Goal: Obtain resource: Download file/media

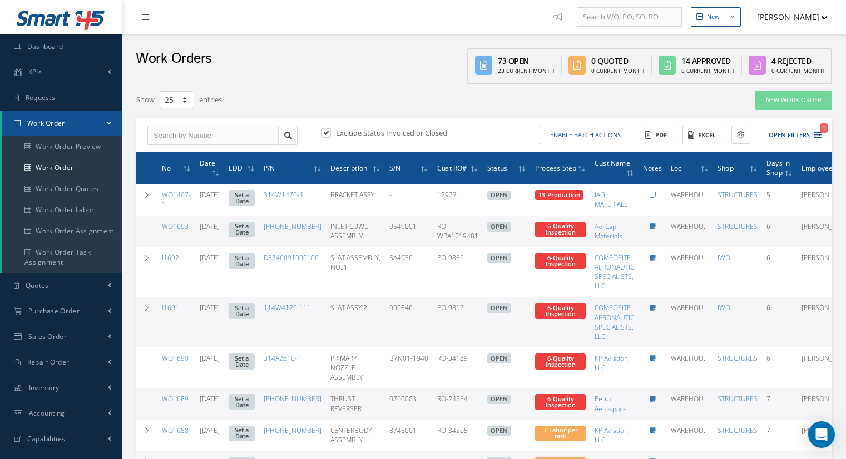
select select "25"
click at [712, 127] on button "Excel" at bounding box center [703, 135] width 41 height 19
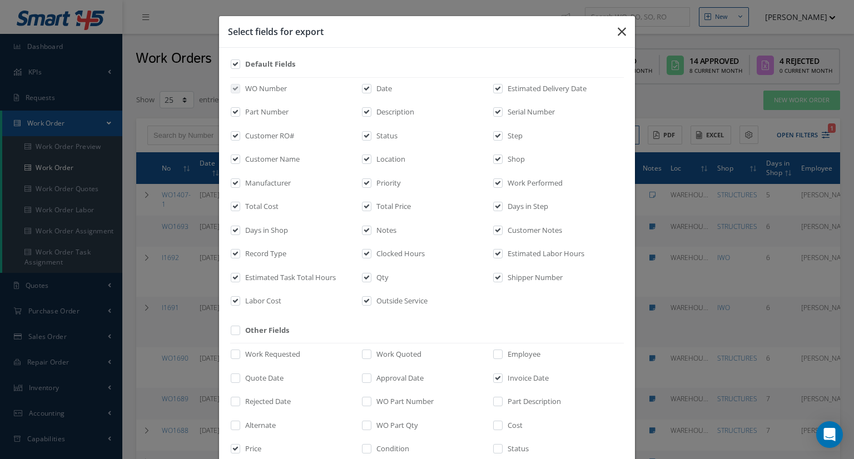
click at [0, 0] on icon "button" at bounding box center [0, 0] width 0 height 0
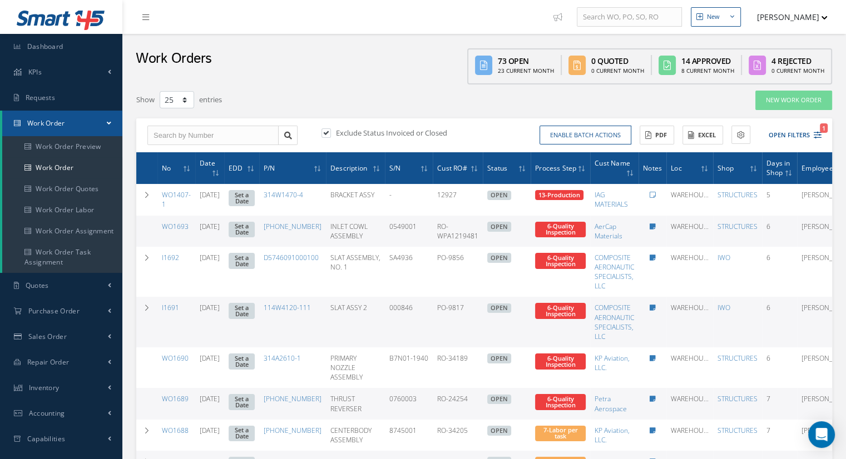
click at [341, 139] on div "Exclude Status Invoiced or Closed" at bounding box center [401, 134] width 165 height 13
click at [323, 128] on div "Exclude Status Invoiced or Closed" at bounding box center [401, 134] width 165 height 13
drag, startPoint x: 327, startPoint y: 130, endPoint x: 364, endPoint y: 147, distance: 40.6
click at [330, 130] on label at bounding box center [331, 133] width 3 height 10
click at [328, 130] on input "checkbox" at bounding box center [325, 133] width 7 height 7
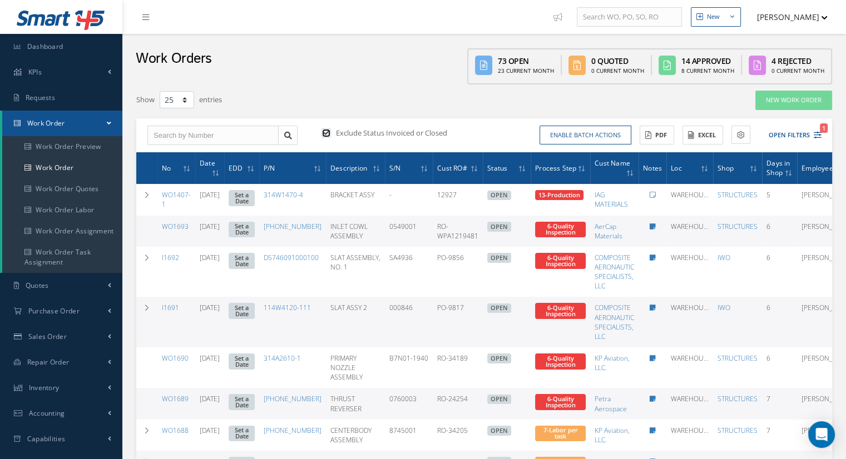
checkbox input "false"
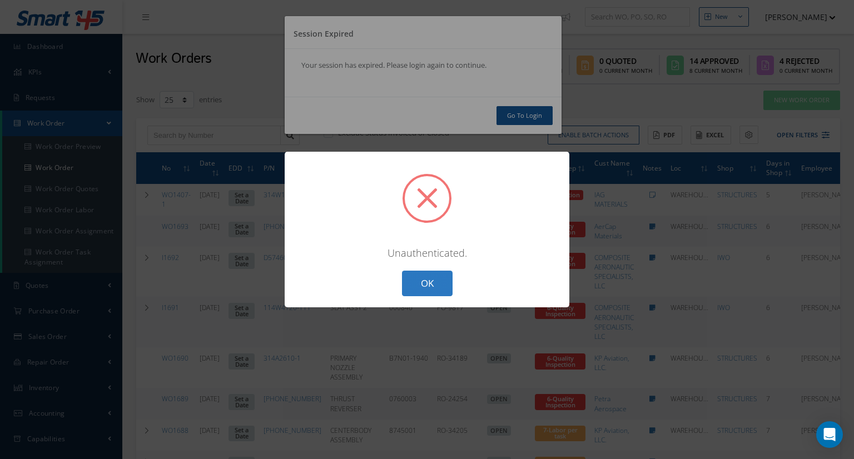
click at [434, 289] on button "OK" at bounding box center [427, 284] width 51 height 26
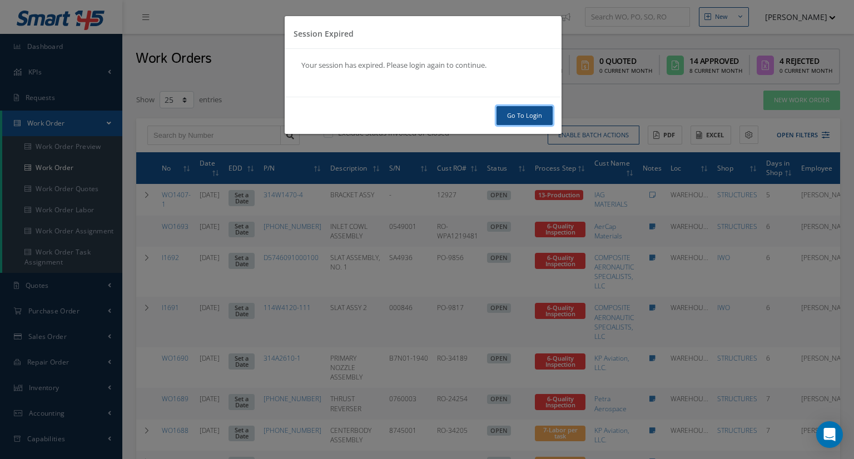
click at [530, 107] on link "Go To Login" at bounding box center [525, 115] width 56 height 19
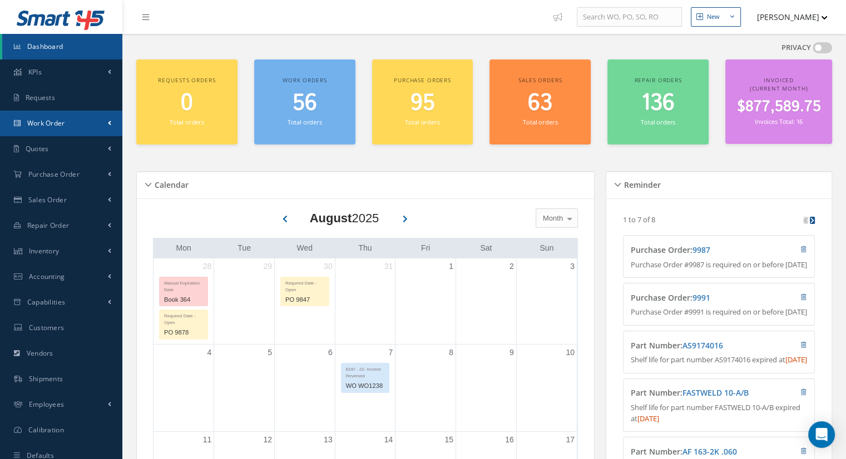
click at [55, 127] on span "Work Order" at bounding box center [46, 122] width 38 height 9
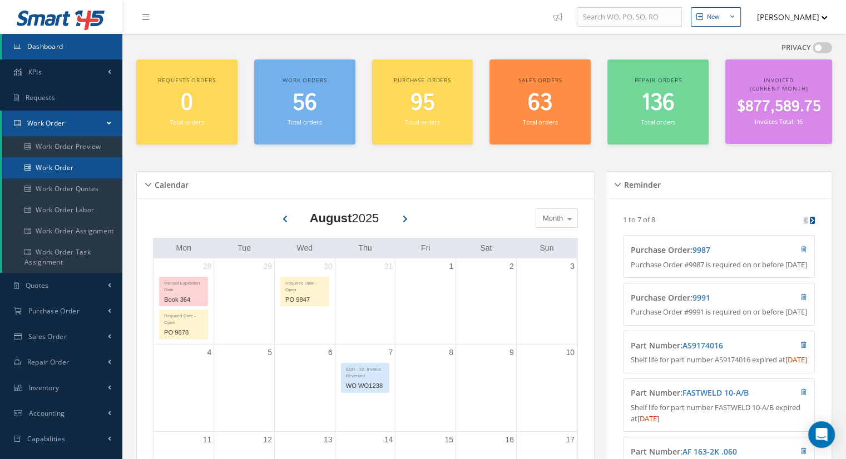
click at [61, 166] on link "Work Order" at bounding box center [62, 167] width 120 height 21
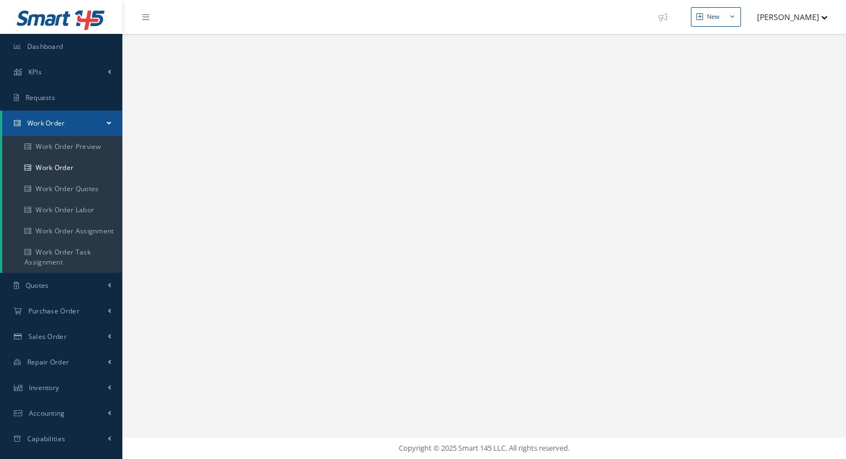
select select "25"
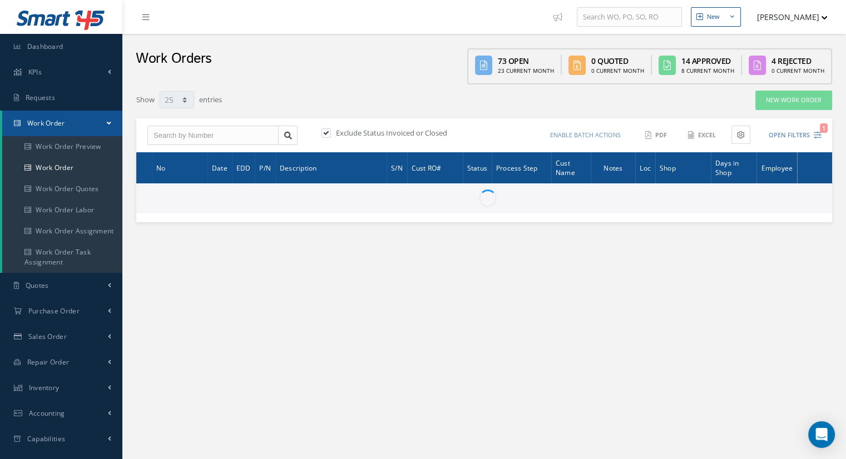
click at [330, 131] on label at bounding box center [331, 133] width 3 height 10
click at [329, 131] on input "checkbox" at bounding box center [325, 133] width 7 height 7
checkbox input "false"
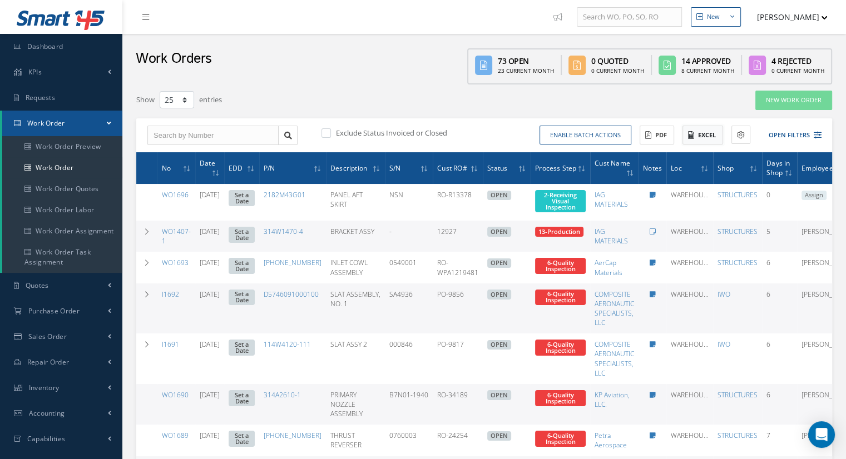
click at [705, 136] on button "Excel" at bounding box center [703, 135] width 41 height 19
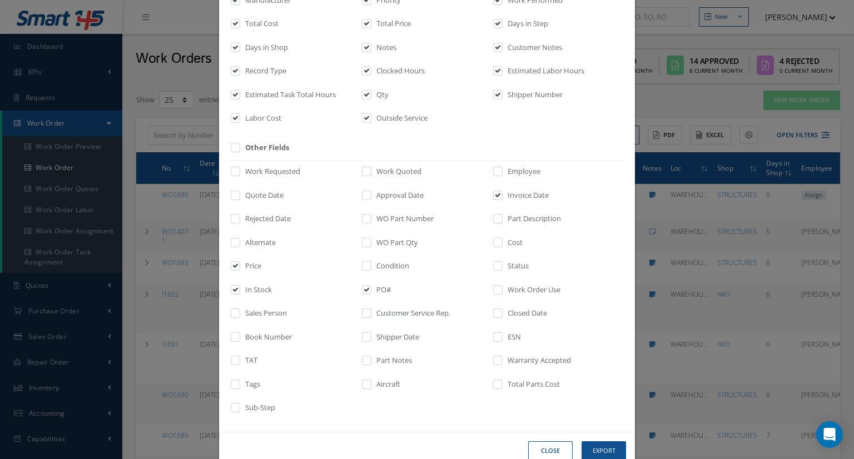
scroll to position [209, 0]
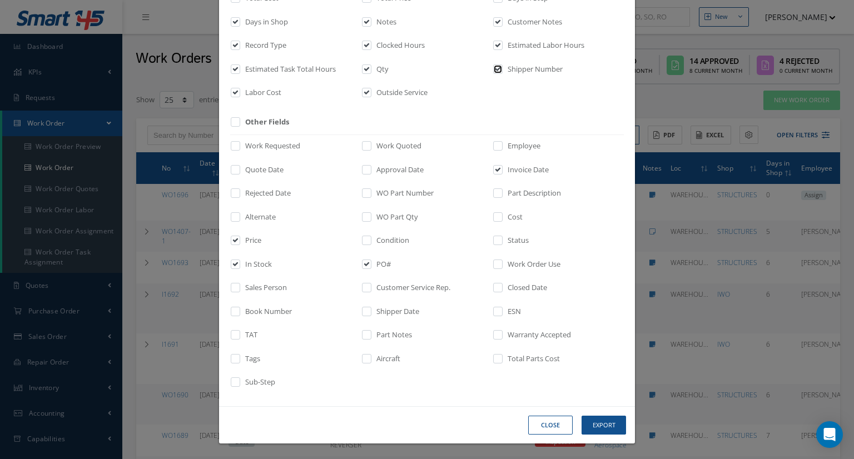
click at [495, 72] on input "checkbox" at bounding box center [498, 72] width 7 height 13
checkbox input "false"
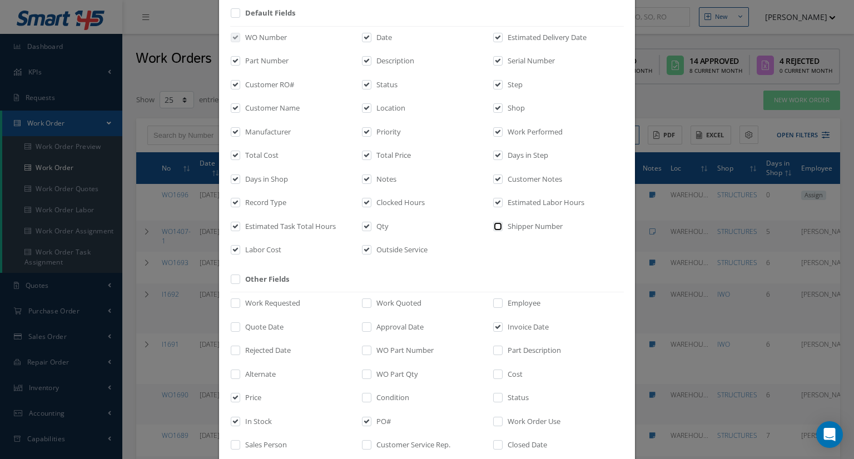
scroll to position [42, 0]
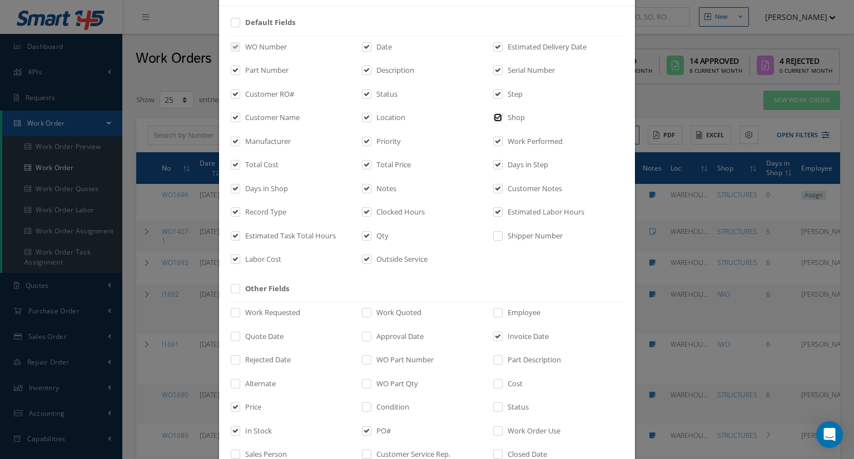
click at [497, 118] on input "checkbox" at bounding box center [498, 121] width 7 height 13
checkbox input "false"
click at [495, 94] on input "checkbox" at bounding box center [498, 97] width 7 height 13
checkbox input "false"
click at [378, 118] on label "Location" at bounding box center [390, 117] width 32 height 11
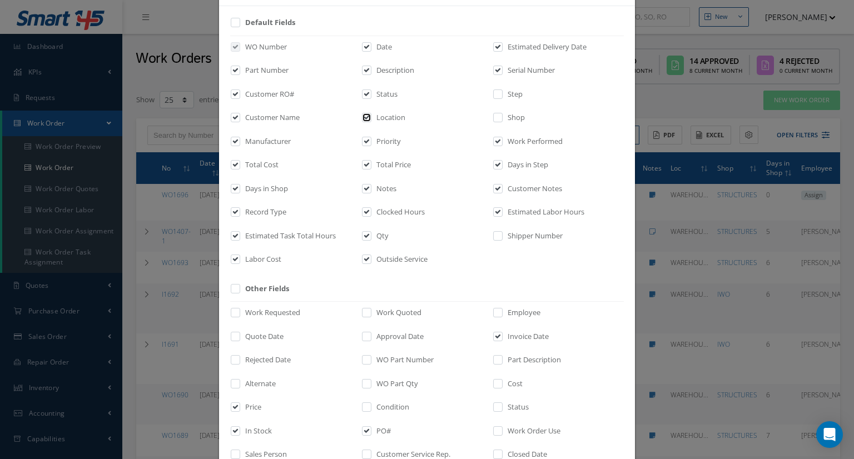
click at [371, 118] on input "checkbox" at bounding box center [367, 121] width 7 height 13
checkbox input "false"
click at [374, 141] on label "Priority" at bounding box center [387, 141] width 27 height 11
click at [371, 141] on input "checkbox" at bounding box center [367, 145] width 7 height 13
checkbox input "false"
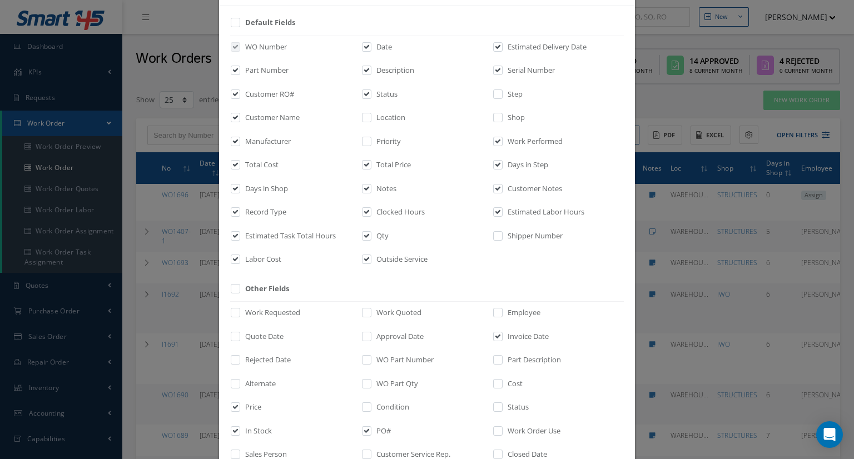
click at [378, 187] on label "Notes" at bounding box center [385, 189] width 23 height 11
click at [371, 187] on input "checkbox" at bounding box center [367, 192] width 7 height 13
checkbox input "false"
click at [381, 208] on label "Clocked Hours" at bounding box center [399, 212] width 51 height 11
click at [371, 210] on input "checkbox" at bounding box center [367, 216] width 7 height 13
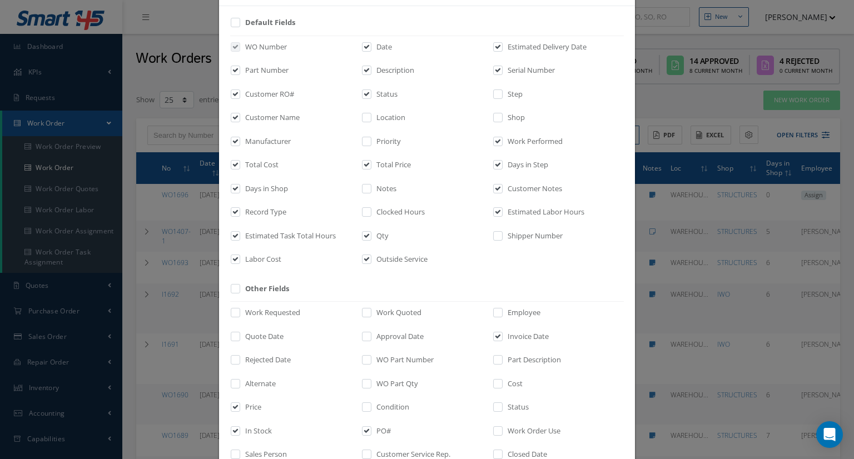
click at [0, 0] on div "WO Number Date Estimated Delivery Date Part Number Description Serial Number Cu…" at bounding box center [0, 0] width 0 height 0
click at [382, 213] on label "Clocked Hours" at bounding box center [399, 212] width 51 height 11
click at [371, 213] on input "checkbox" at bounding box center [367, 216] width 7 height 13
checkbox input "true"
click at [269, 211] on label "Record Type" at bounding box center [265, 212] width 44 height 11
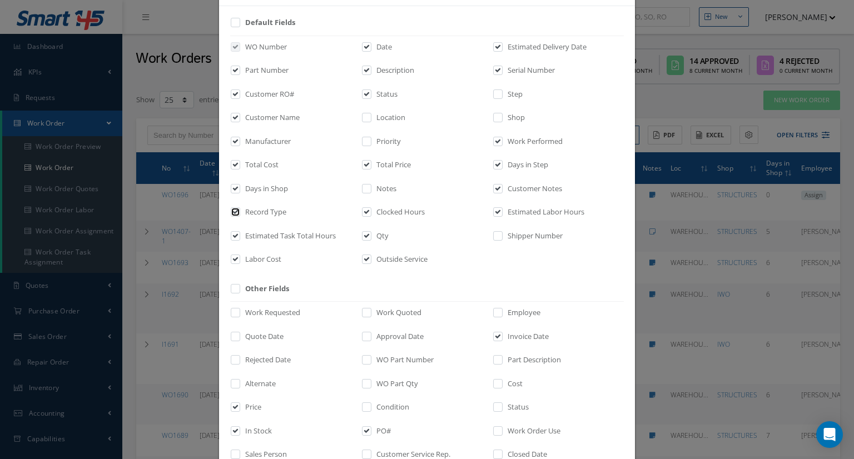
click at [240, 211] on input "checkbox" at bounding box center [236, 216] width 7 height 13
checkbox input "false"
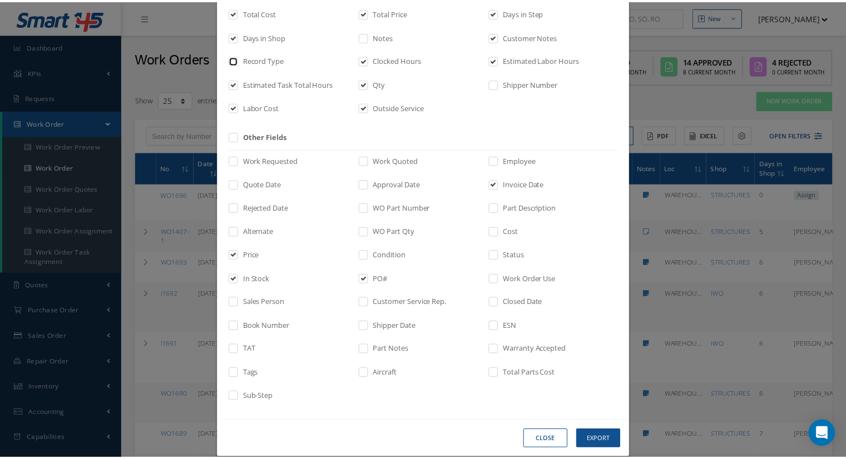
scroll to position [209, 0]
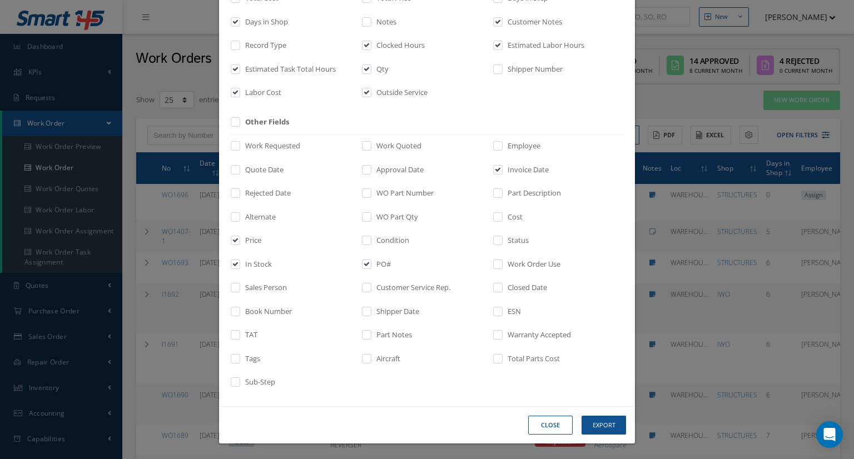
click at [0, 0] on div "Status" at bounding box center [0, 0] width 0 height 0
click at [506, 239] on label "Status" at bounding box center [517, 240] width 24 height 11
click at [502, 239] on input "checkbox" at bounding box center [498, 244] width 7 height 13
checkbox input "true"
click at [0, 0] on button "Export" at bounding box center [0, 0] width 0 height 0
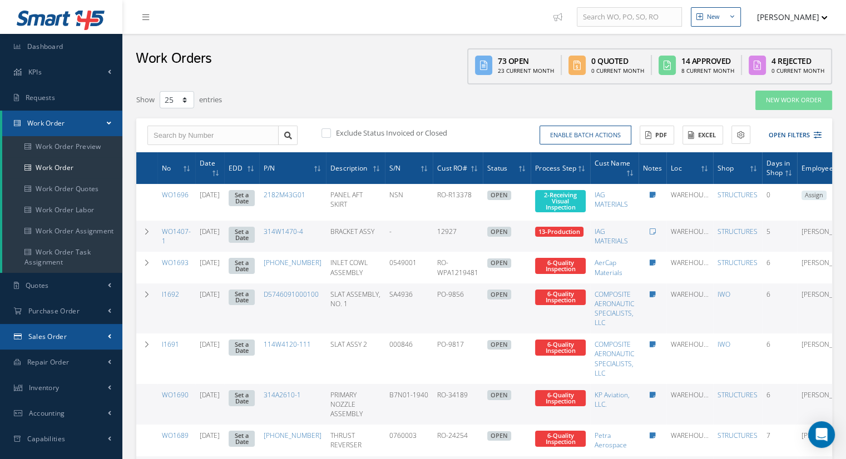
click at [67, 328] on link "Sales Order" at bounding box center [61, 337] width 122 height 26
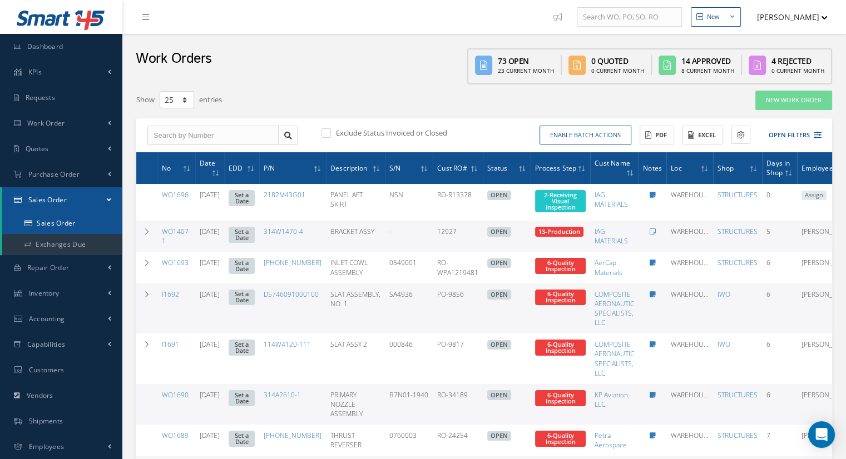
click at [82, 225] on link "Sales Order" at bounding box center [62, 223] width 120 height 21
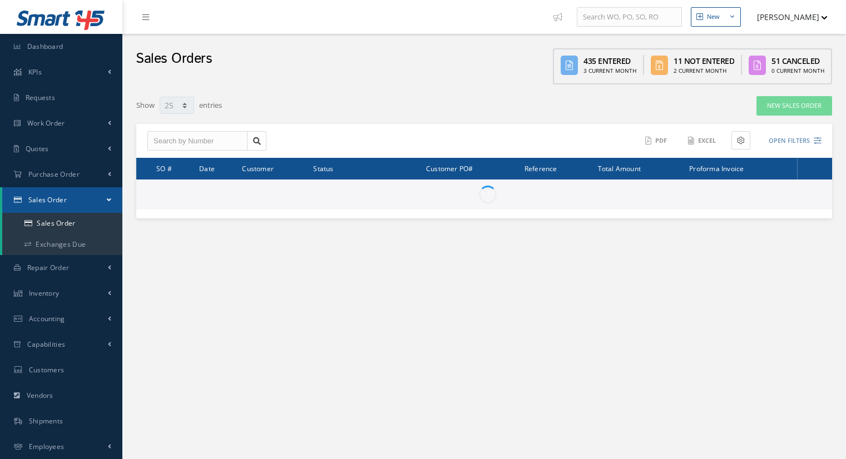
select select "25"
click at [221, 142] on input "text" at bounding box center [197, 141] width 100 height 20
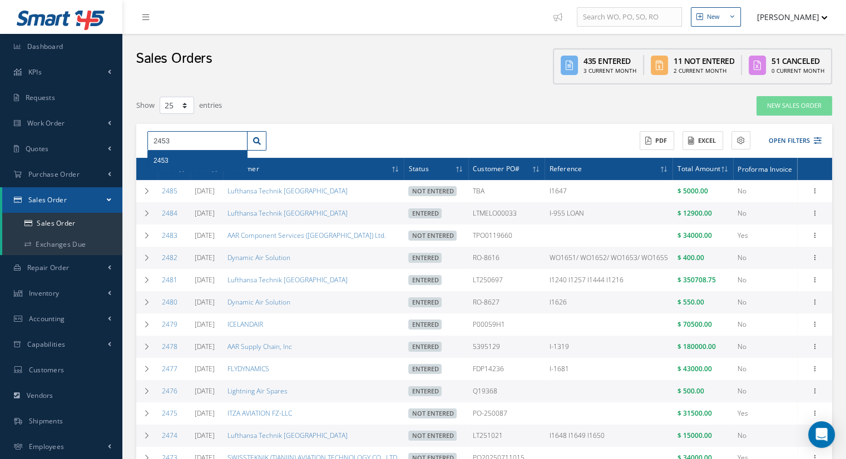
type input "2453"
click at [201, 156] on div "2453" at bounding box center [198, 160] width 88 height 11
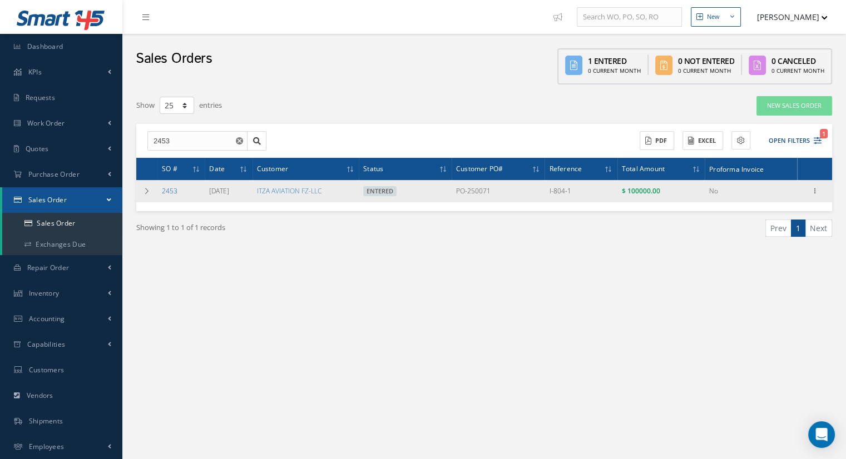
click at [166, 188] on link "2453" at bounding box center [170, 190] width 16 height 9
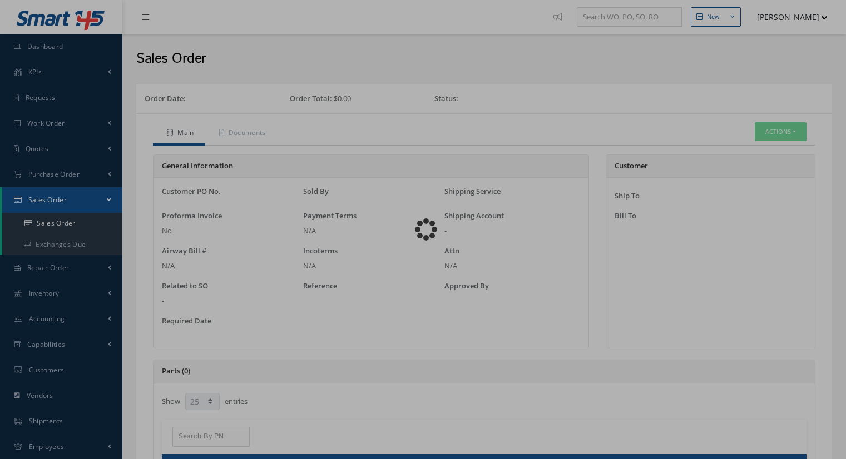
select select "25"
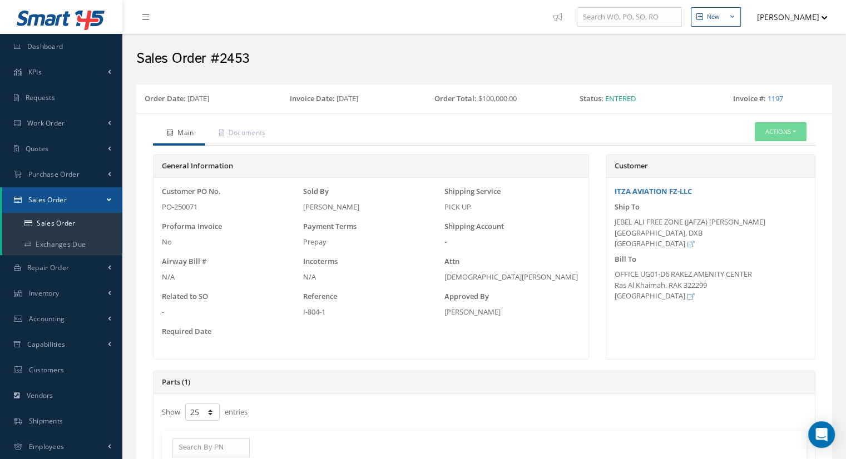
drag, startPoint x: 327, startPoint y: 309, endPoint x: 303, endPoint y: 312, distance: 24.6
click at [303, 312] on div "I-804-1" at bounding box center [371, 312] width 136 height 11
click at [83, 227] on link "Sales Order" at bounding box center [62, 223] width 120 height 21
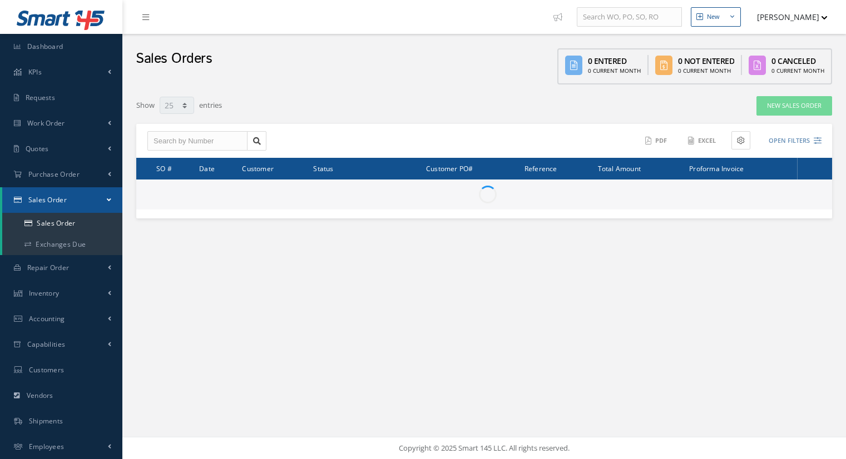
select select "25"
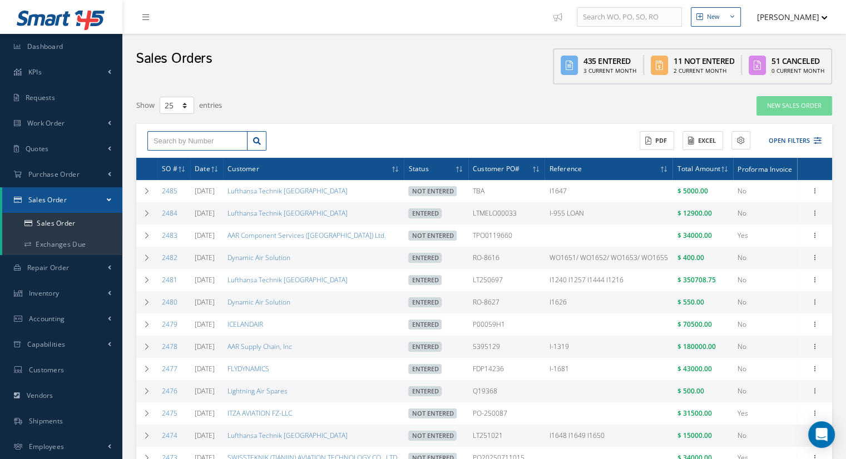
click at [192, 148] on input "text" at bounding box center [197, 141] width 100 height 20
type input "2450"
click at [186, 156] on div "2450" at bounding box center [198, 160] width 88 height 11
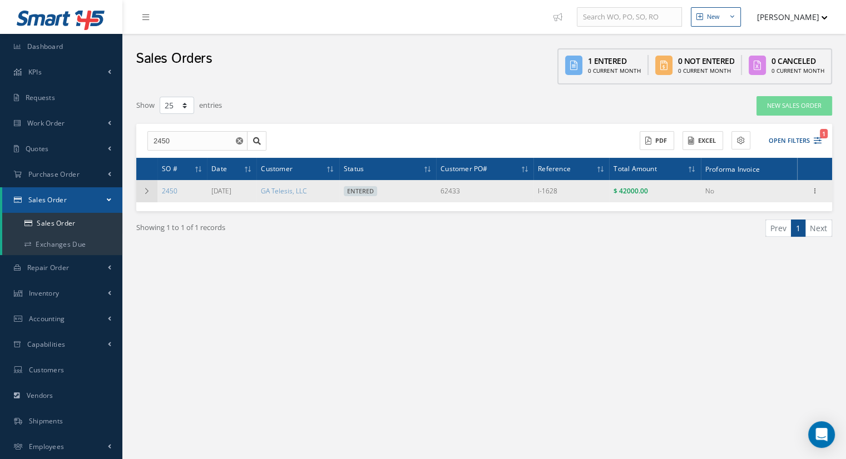
click at [145, 195] on td at bounding box center [146, 191] width 21 height 22
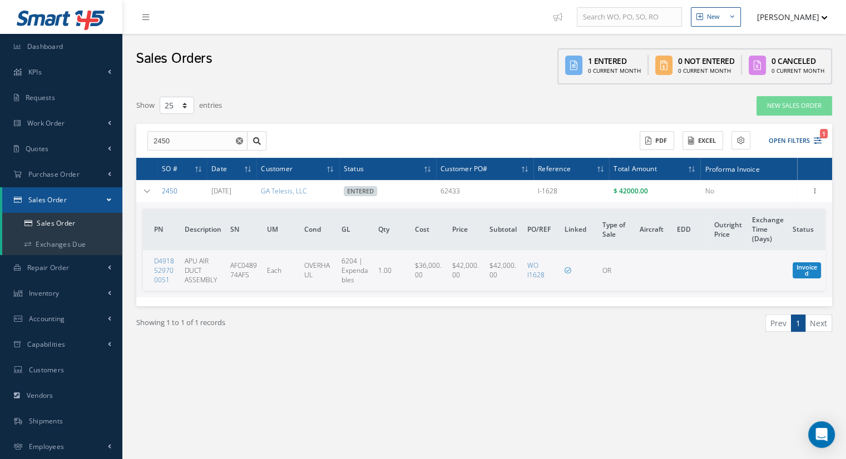
click at [169, 190] on link "2450" at bounding box center [170, 190] width 16 height 9
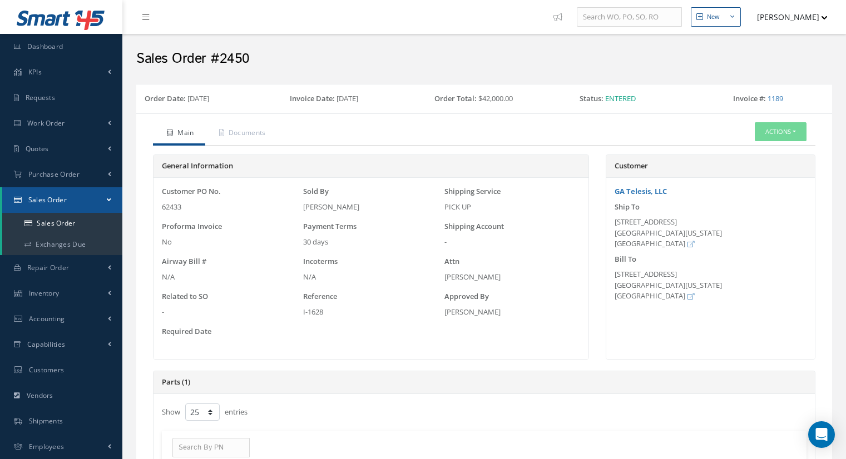
select select "25"
click at [65, 319] on span "Accounting" at bounding box center [47, 318] width 36 height 9
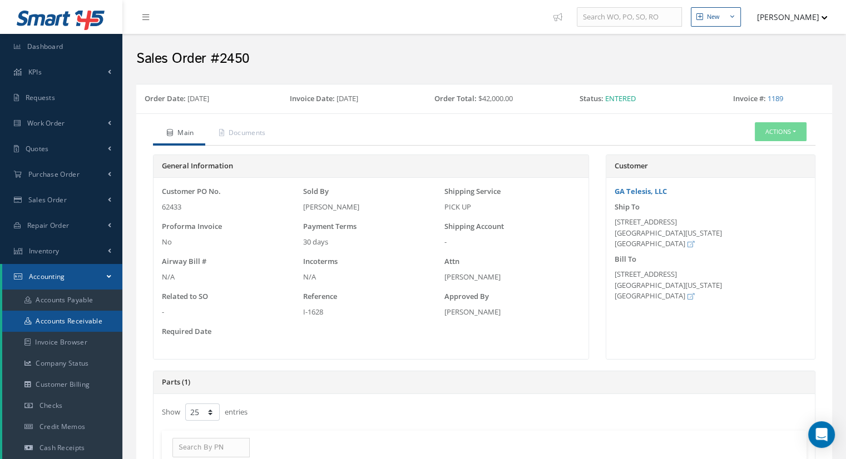
click at [88, 322] on link "Accounts Receivable" at bounding box center [62, 321] width 120 height 21
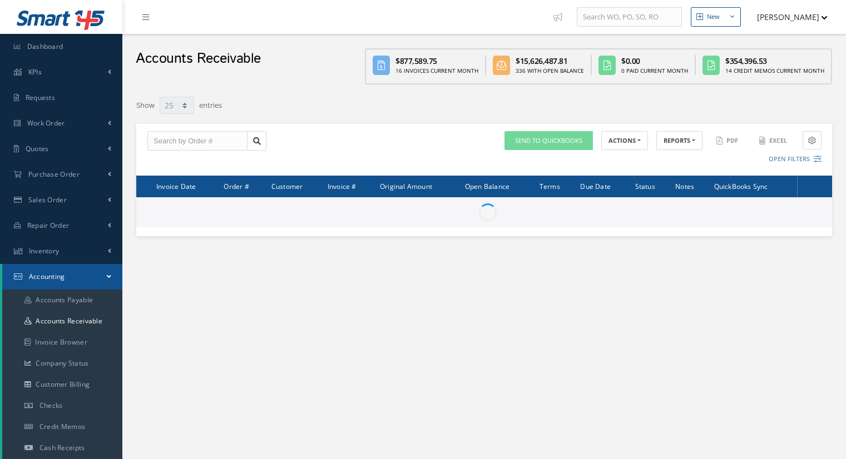
select select "25"
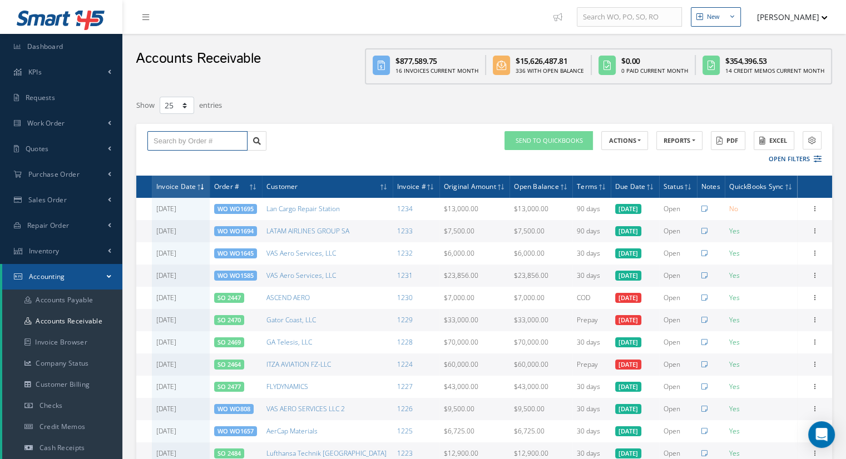
click at [198, 147] on input "text" at bounding box center [197, 141] width 100 height 20
type input "1192"
click at [342, 156] on div "1192 No Match Found SEND TO QUICKBOOKS Send Invoices to QuickBooks Select a cus…" at bounding box center [484, 150] width 696 height 52
click at [793, 159] on button "Open Filters" at bounding box center [790, 159] width 63 height 18
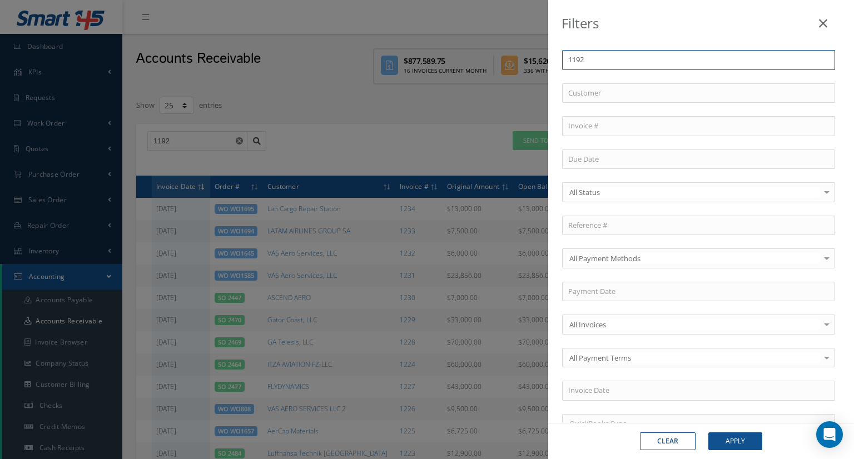
click at [596, 59] on input "1192" at bounding box center [698, 60] width 273 height 20
drag, startPoint x: 574, startPoint y: 56, endPoint x: 541, endPoint y: 60, distance: 32.4
click at [541, 60] on div "Filters Order # 1192 No Match Found Customer Invoice # All Status All Status Op…" at bounding box center [427, 229] width 854 height 459
click at [589, 125] on input "text" at bounding box center [698, 126] width 273 height 20
type input "1192"
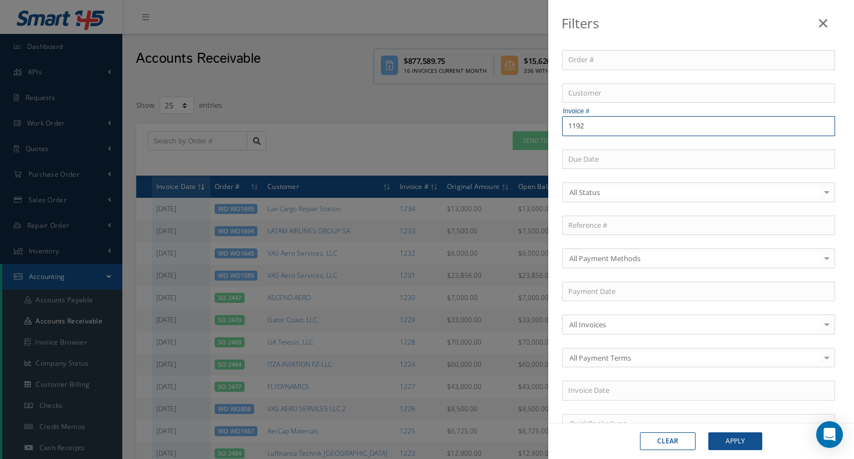
click at [709, 433] on button "Apply" at bounding box center [736, 442] width 54 height 18
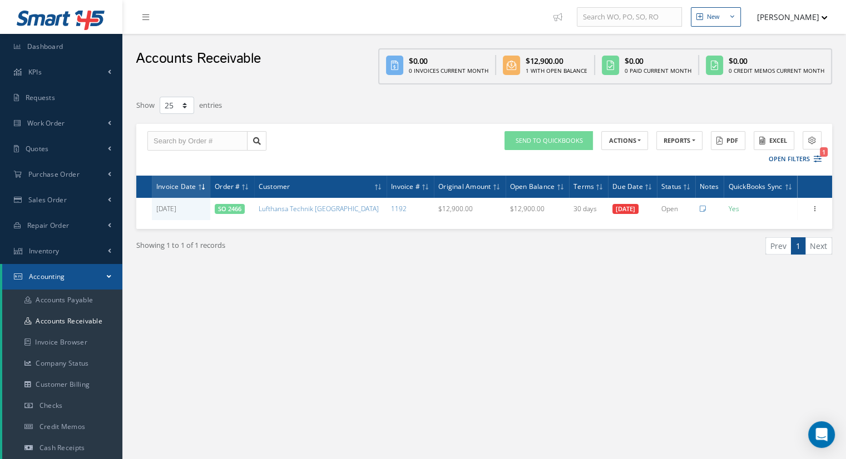
click at [422, 276] on div "Showing 1 to 1 of 1 records Prev 1 Next" at bounding box center [484, 256] width 713 height 54
click at [54, 191] on link "Sales Order" at bounding box center [61, 200] width 122 height 26
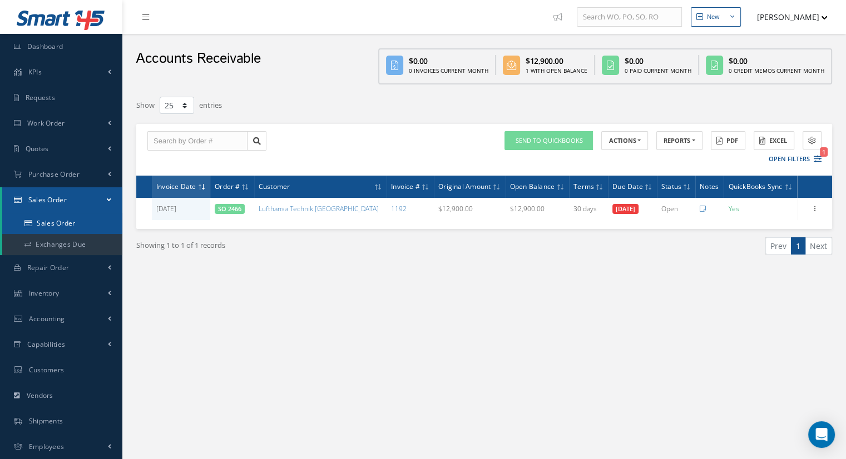
click at [52, 217] on link "Sales Order" at bounding box center [62, 223] width 120 height 21
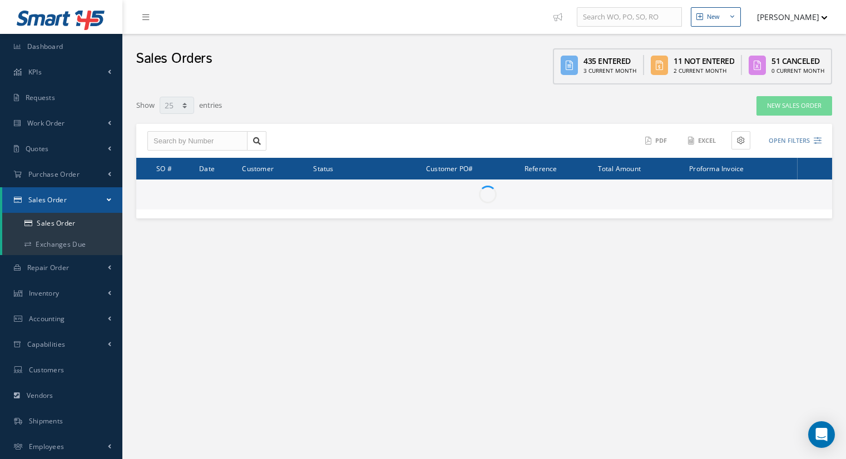
select select "25"
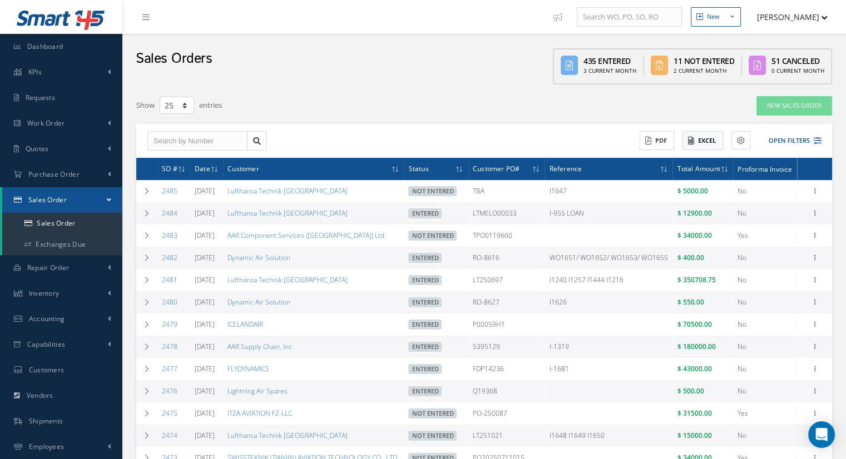
click at [710, 141] on button "Excel" at bounding box center [703, 140] width 41 height 19
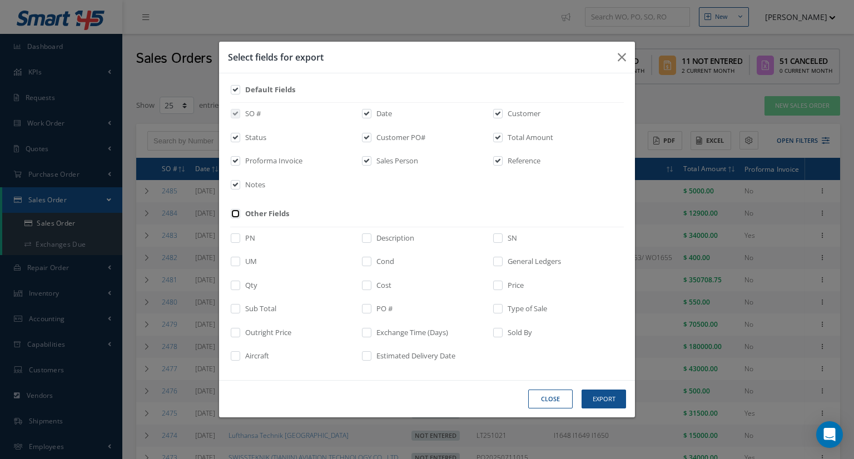
click at [237, 216] on input "checkbox" at bounding box center [236, 217] width 7 height 13
checkbox input "true"
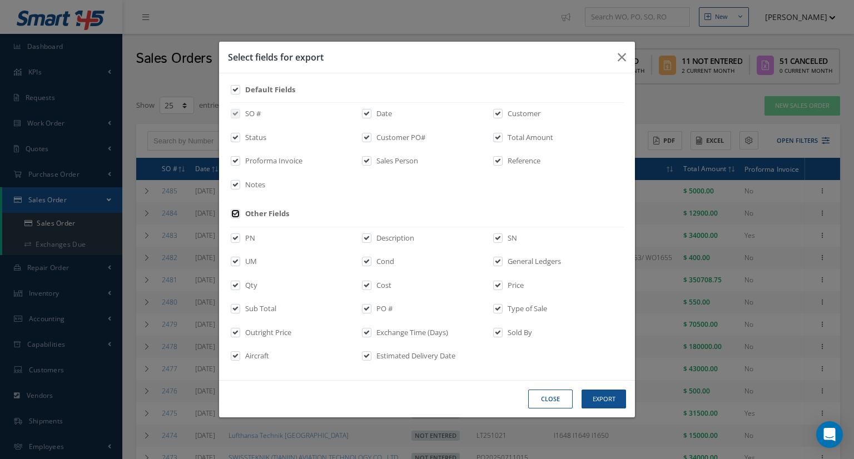
checkbox input "true"
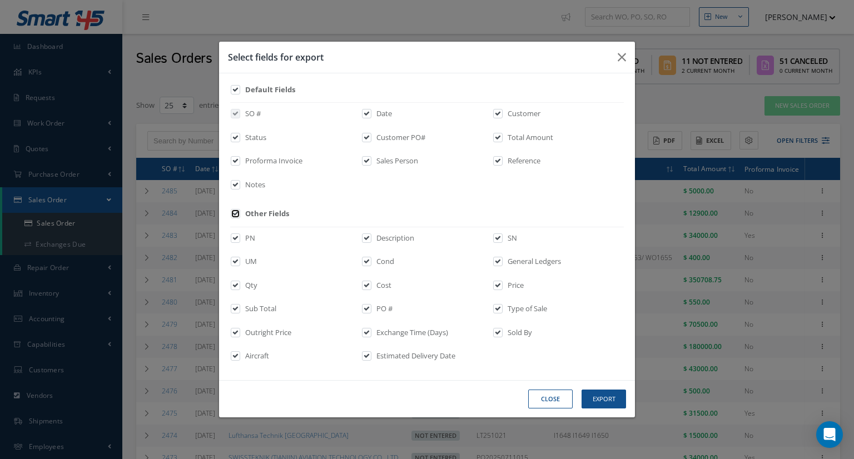
checkbox input "true"
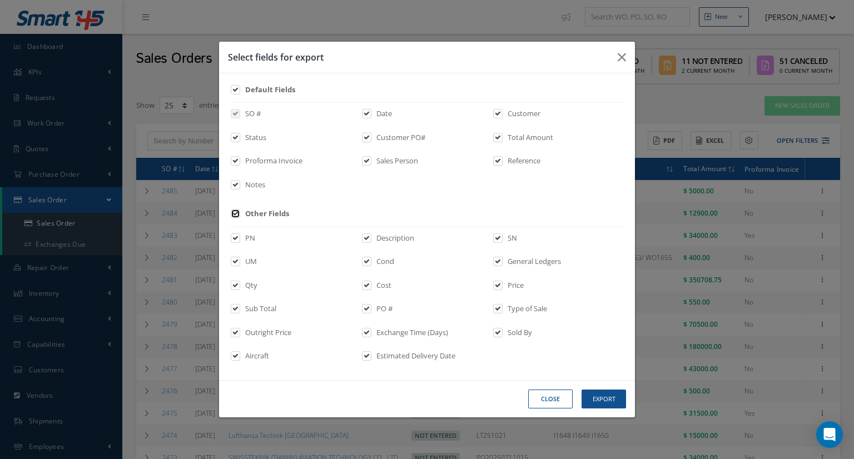
checkbox input "true"
click at [0, 0] on div "PN Description SN UM Cond General Ledgers Qty Cost Price Sub Total PO # Type of…" at bounding box center [0, 0] width 0 height 0
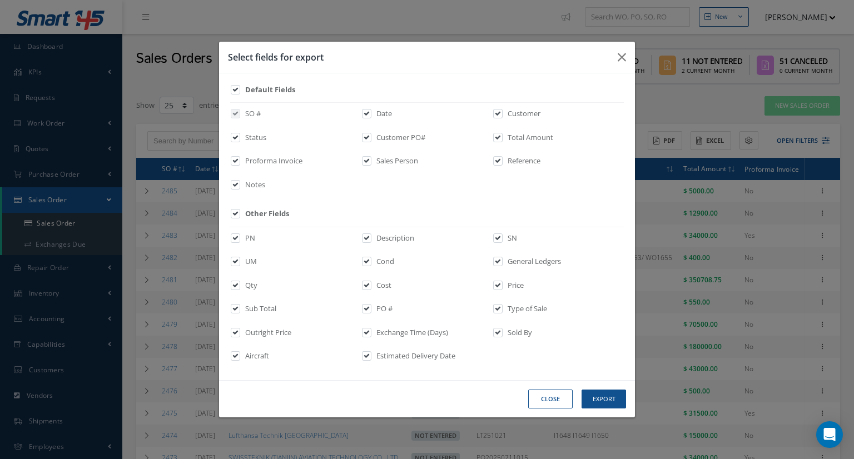
click at [0, 0] on div "Price" at bounding box center [0, 0] width 0 height 0
click at [501, 288] on input "checkbox" at bounding box center [498, 289] width 7 height 13
checkbox input "false"
click at [0, 0] on button "Export" at bounding box center [0, 0] width 0 height 0
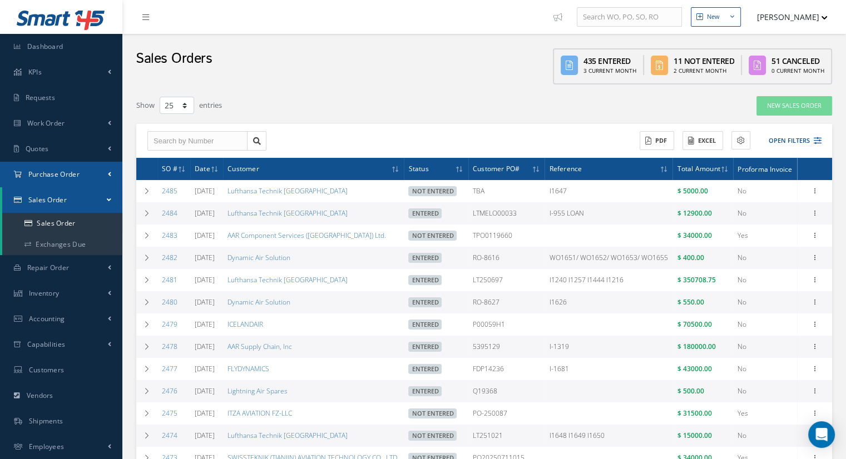
click at [57, 182] on link "Purchase Order" at bounding box center [61, 175] width 122 height 26
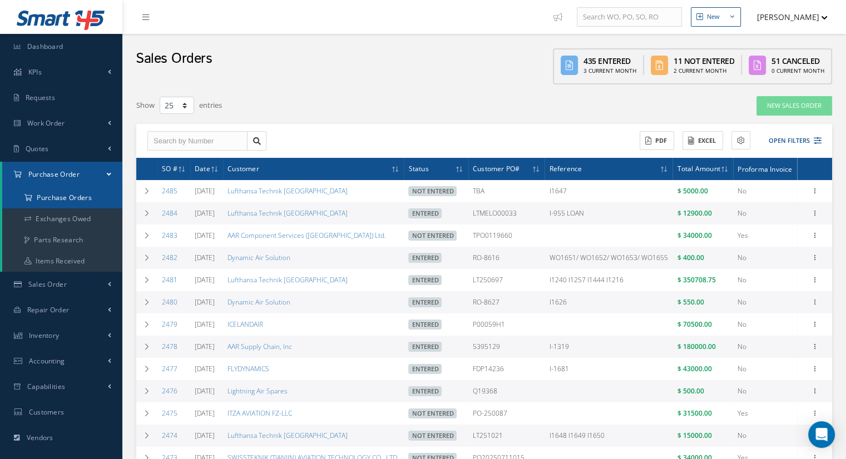
click at [67, 202] on a=1&status_id=2&status_id=3&status_id=5&collapsedFilters"] "Purchase Orders" at bounding box center [62, 197] width 120 height 21
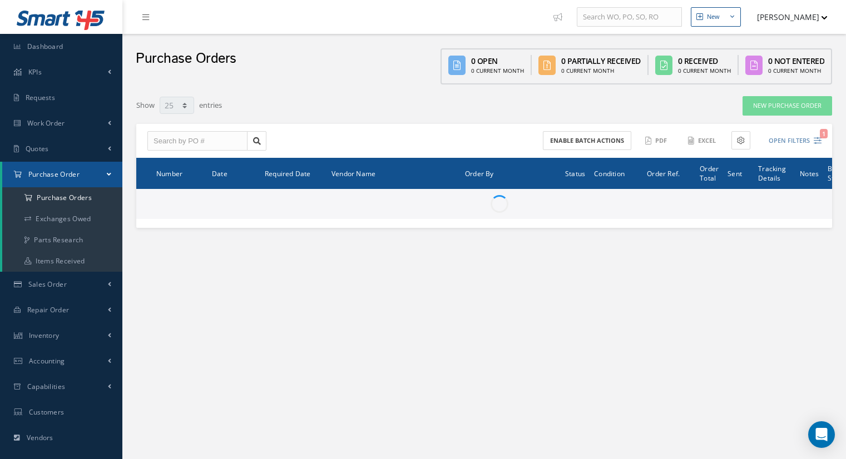
select select "25"
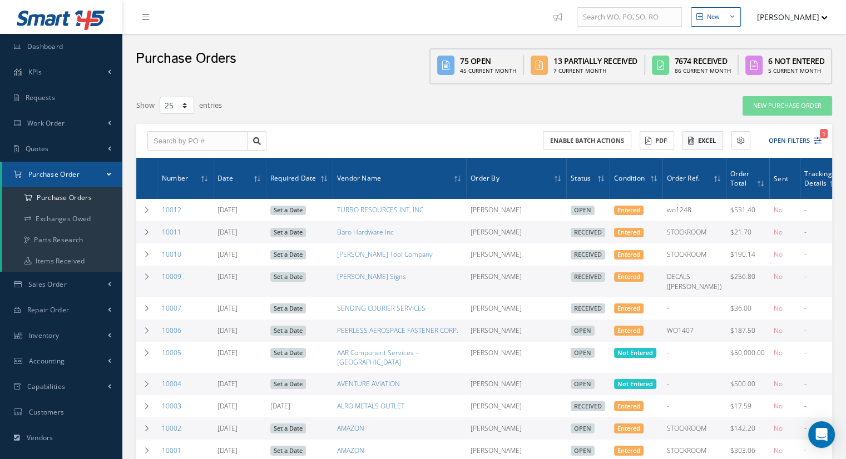
click at [703, 136] on button "Excel" at bounding box center [703, 140] width 41 height 19
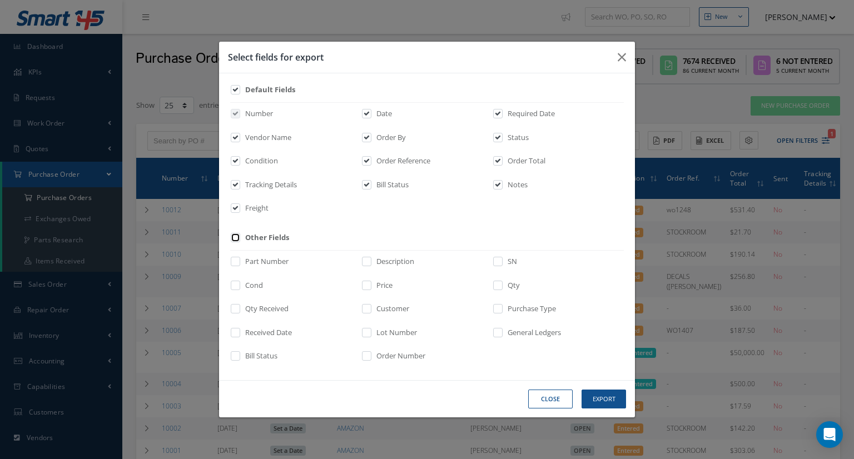
click at [236, 238] on input "checkbox" at bounding box center [236, 241] width 7 height 13
checkbox input "true"
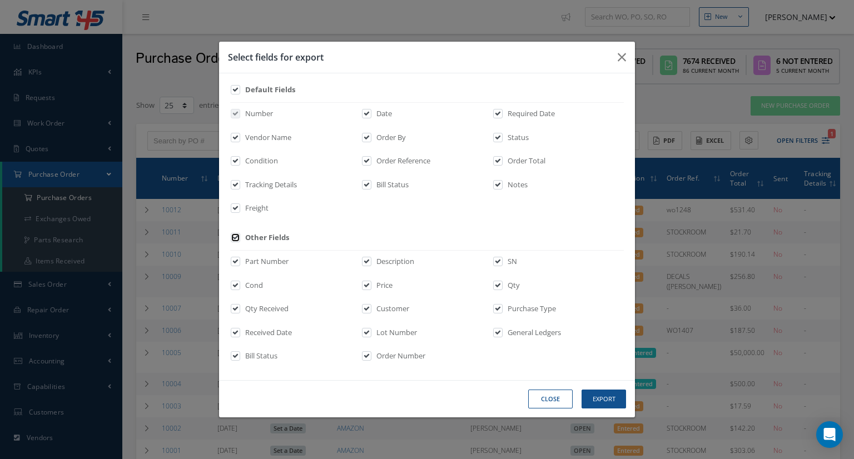
checkbox input "true"
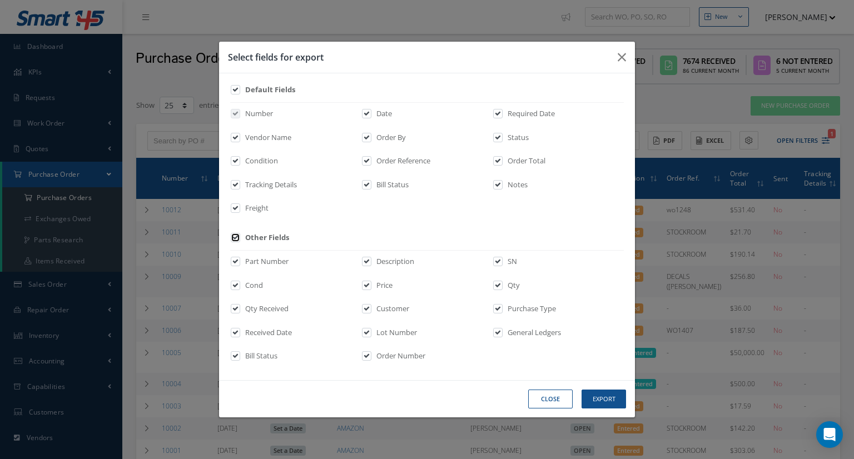
checkbox input "true"
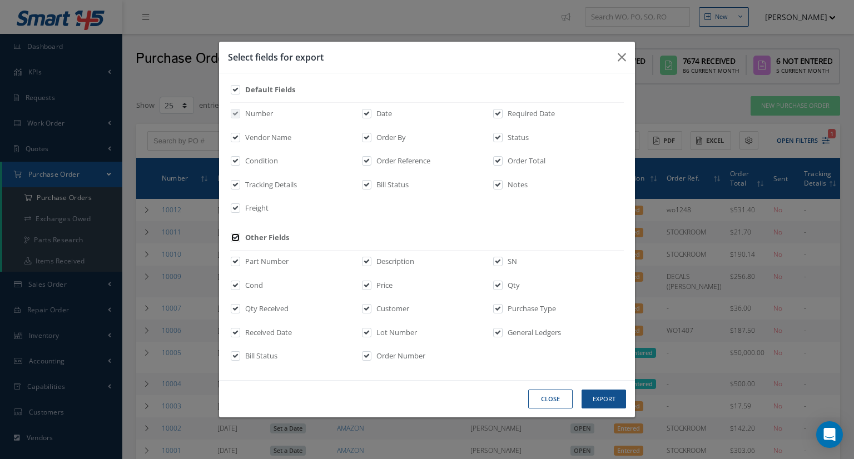
checkbox input "true"
click at [0, 0] on div "Number Date Required Date Vendor Name Order By Status Condition Order Reference…" at bounding box center [0, 0] width 0 height 0
click at [500, 161] on input "checkbox" at bounding box center [498, 165] width 7 height 13
checkbox input "false"
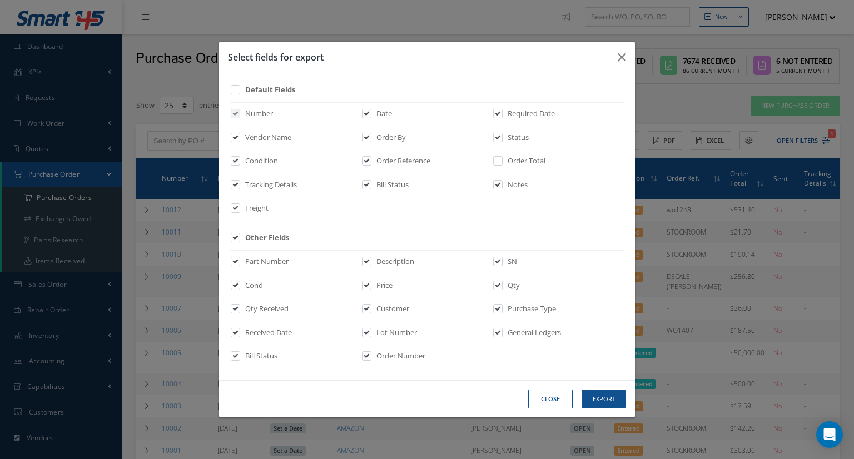
click at [0, 0] on div "Number Date Required Date Vendor Name Order By Status Condition Order Reference…" at bounding box center [0, 0] width 0 height 0
click at [0, 0] on button "Export" at bounding box center [0, 0] width 0 height 0
